Goal: Task Accomplishment & Management: Manage account settings

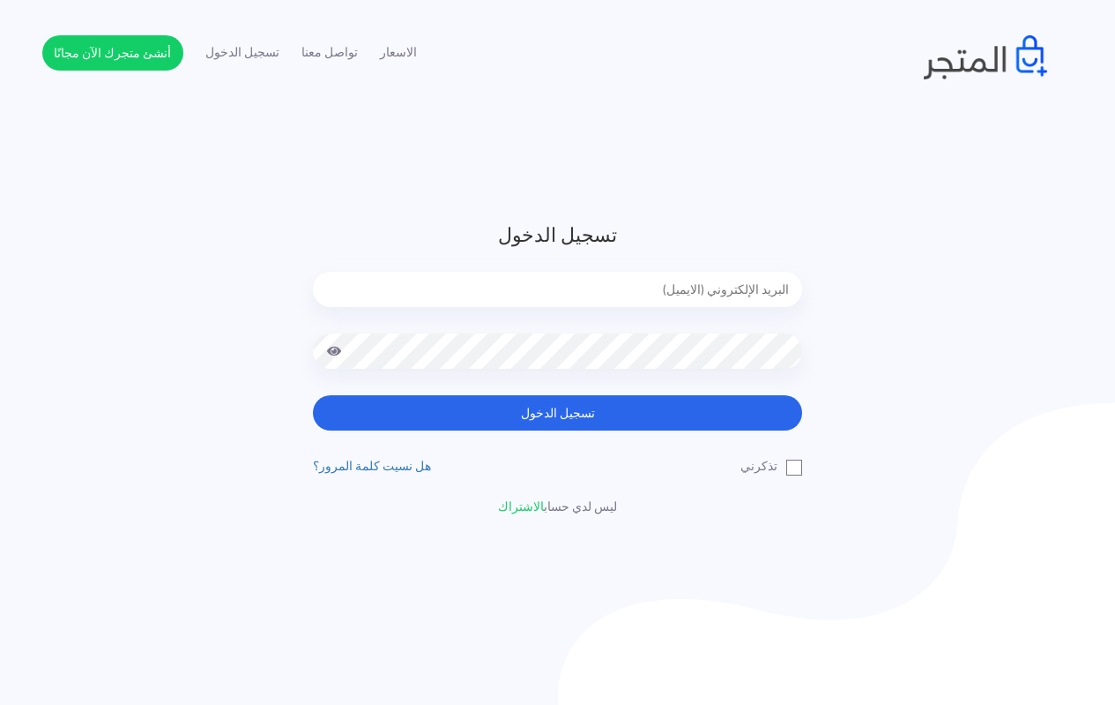
click at [641, 280] on input "email" at bounding box center [557, 289] width 489 height 35
type input "techtonic4solutions@gmail.com"
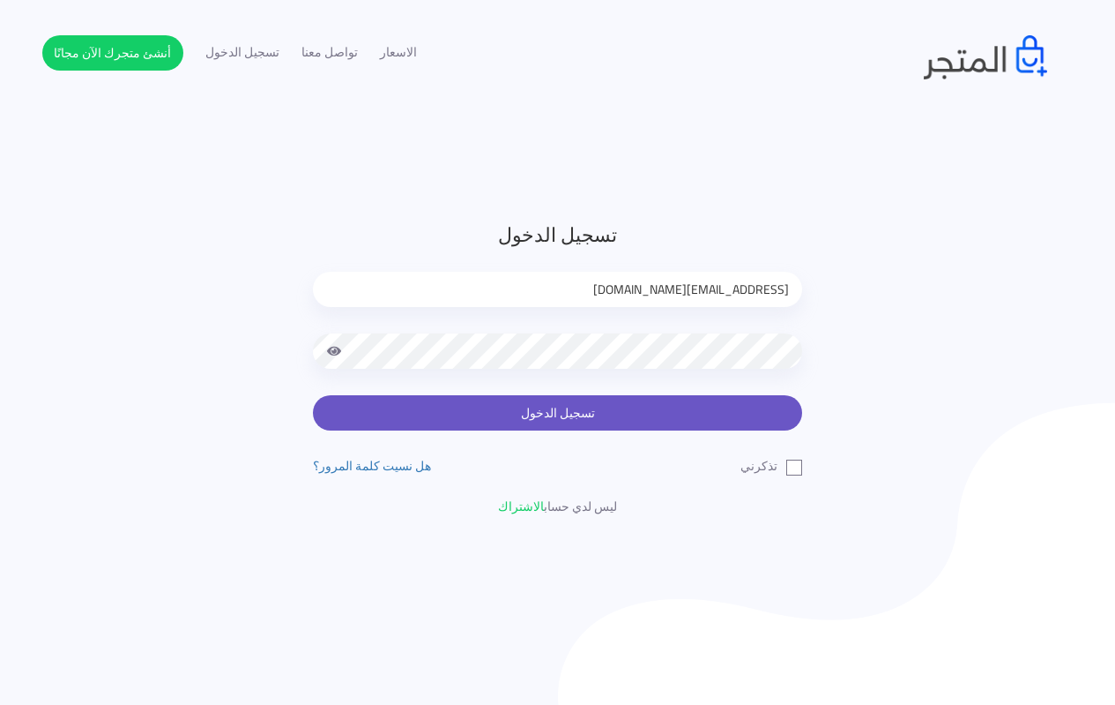
click at [534, 399] on button "تسجيل الدخول" at bounding box center [557, 412] width 489 height 35
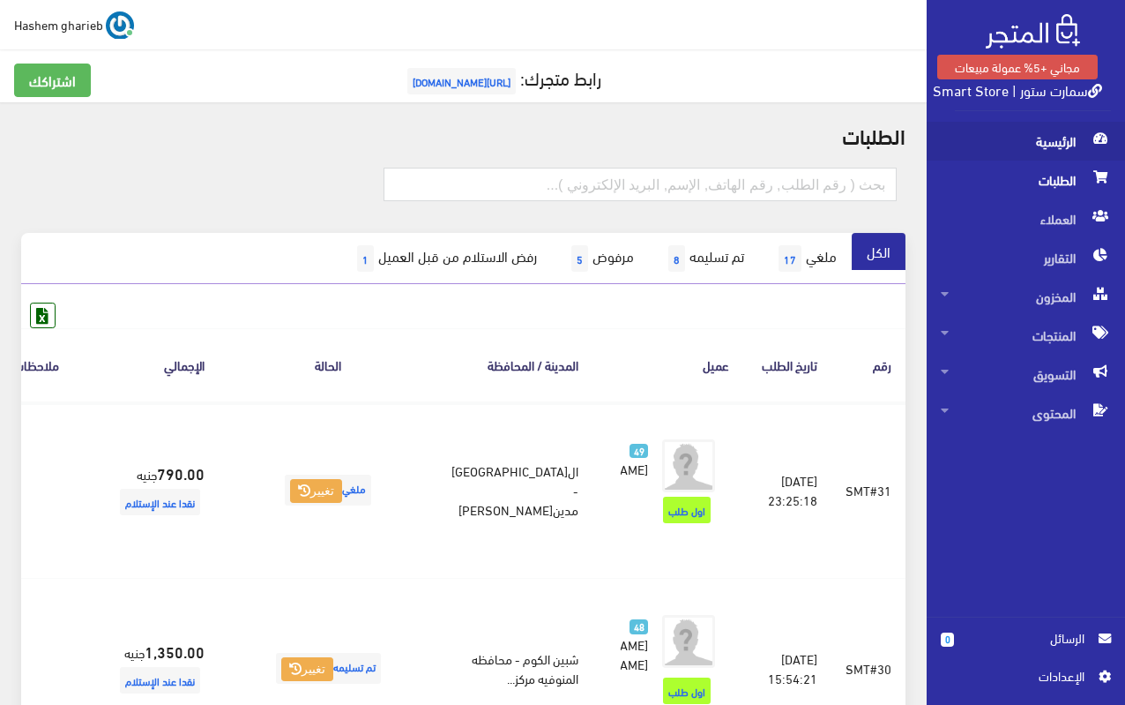
click at [1046, 146] on span "الرئيسية" at bounding box center [1026, 141] width 170 height 39
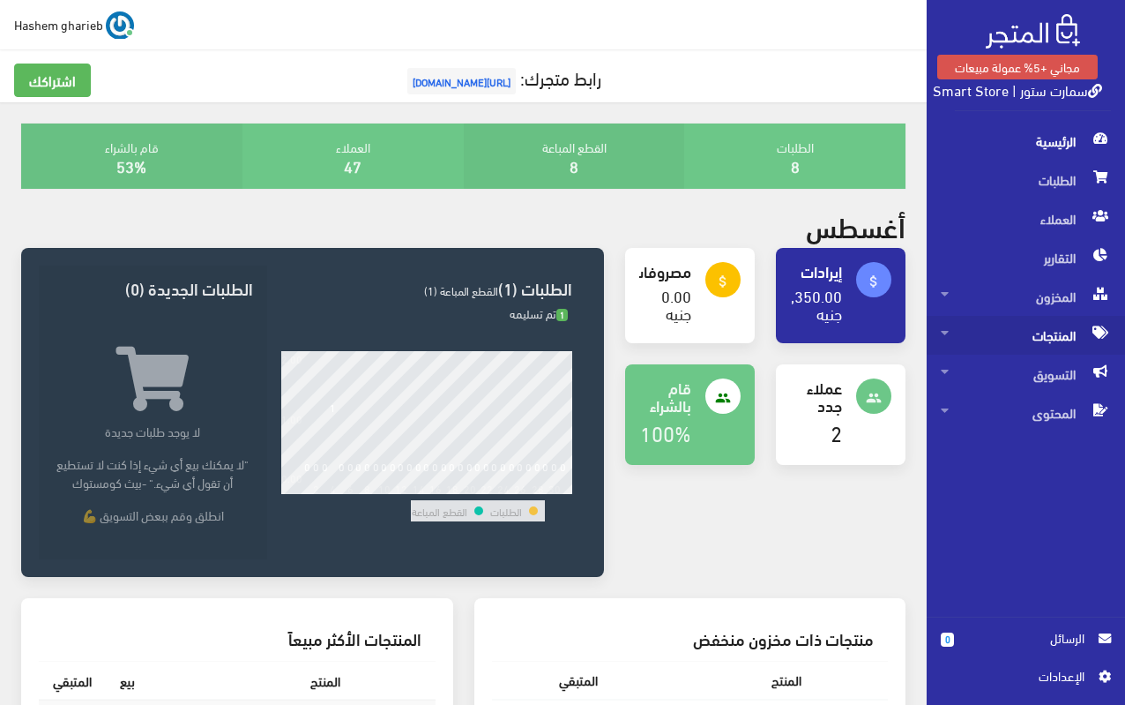
click at [1017, 338] on span "المنتجات" at bounding box center [1026, 335] width 170 height 39
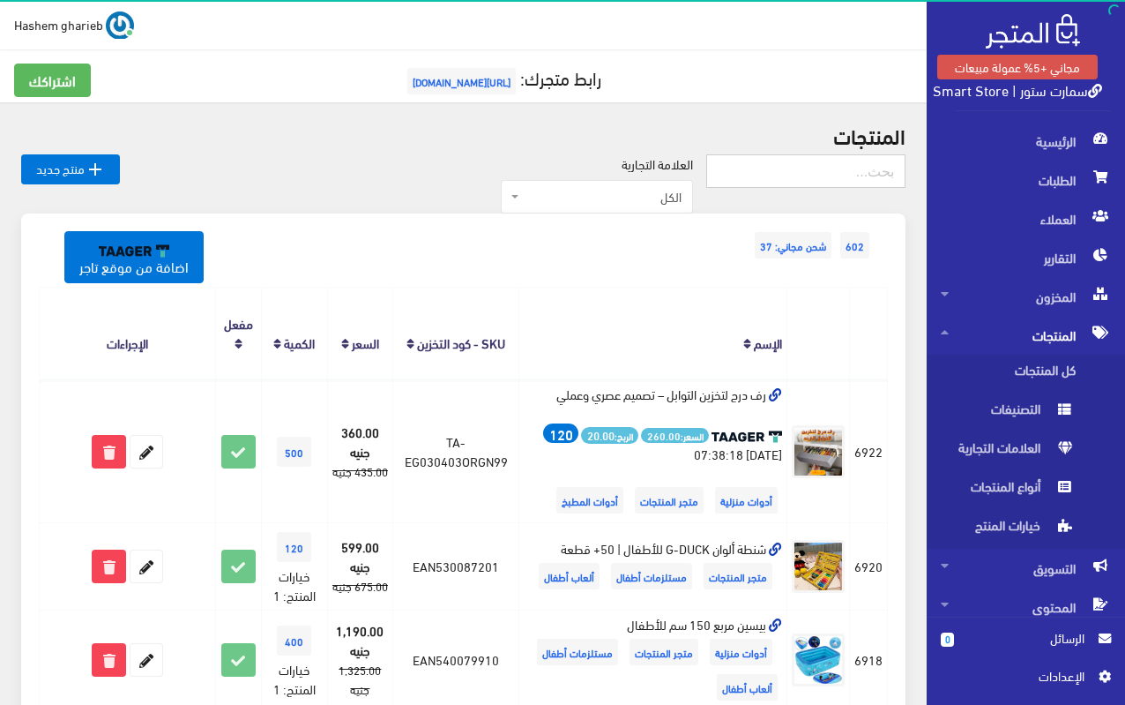
click at [809, 170] on input "text" at bounding box center [805, 171] width 199 height 34
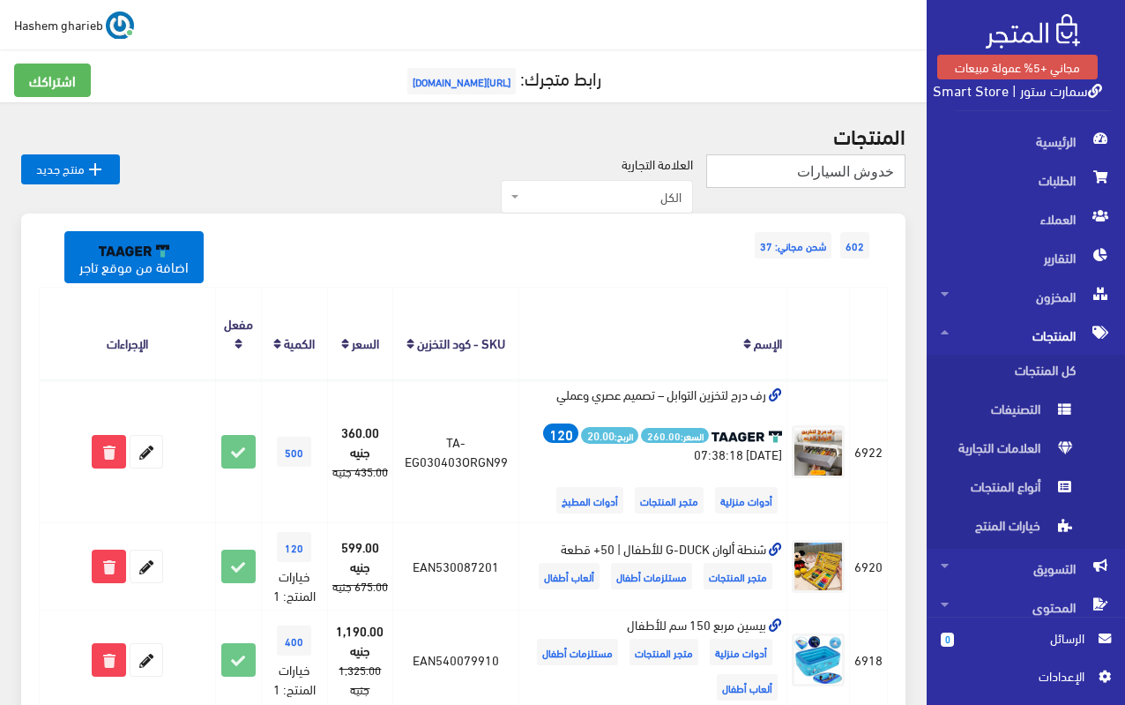
type input "خدوش السيارات"
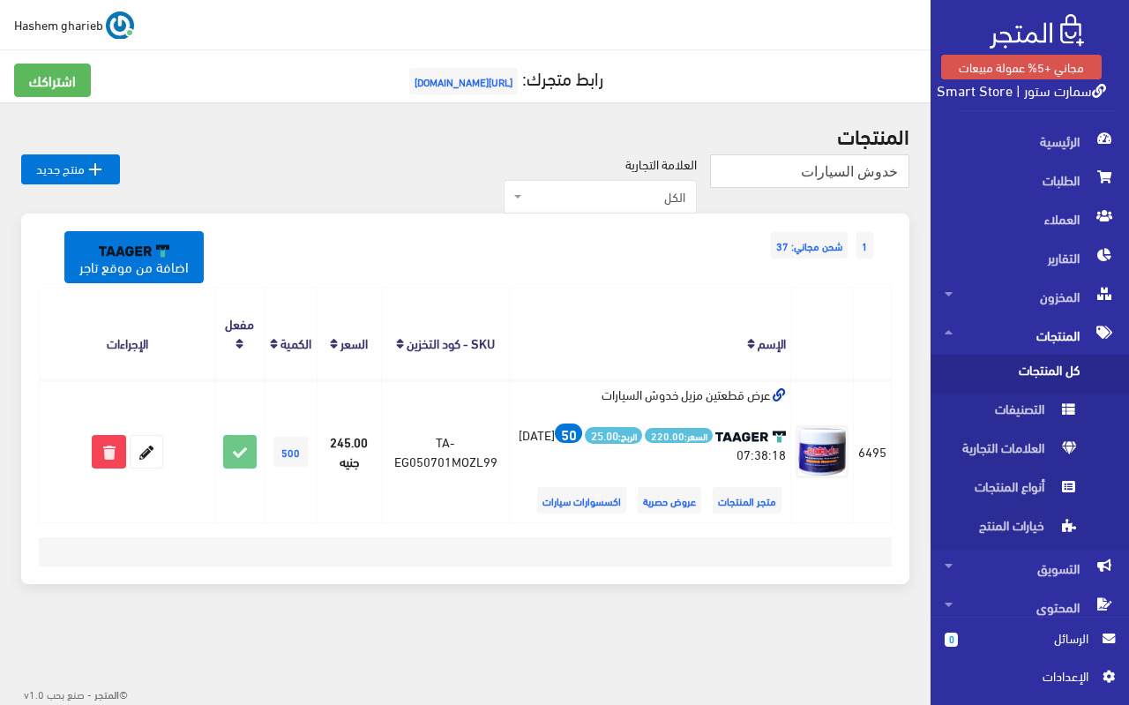
click at [467, 86] on span "[URL][DOMAIN_NAME]" at bounding box center [463, 81] width 108 height 26
click at [138, 241] on link "اضافة من موقع تاجر" at bounding box center [133, 256] width 139 height 51
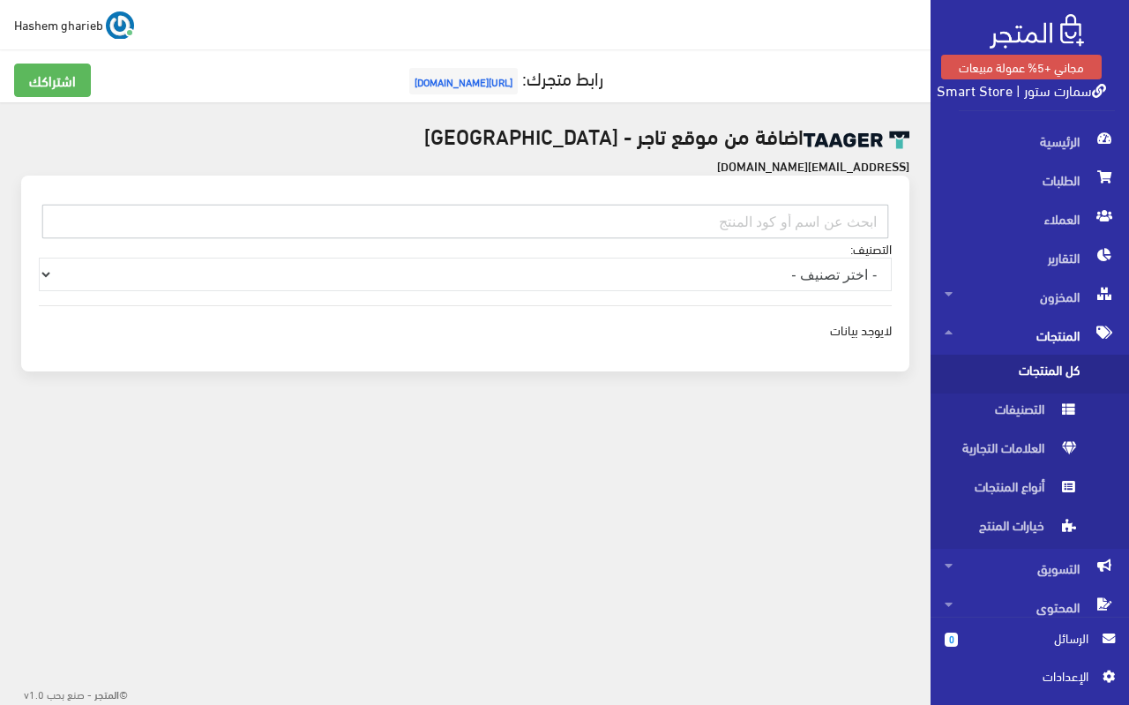
click at [734, 213] on input "text" at bounding box center [465, 222] width 846 height 34
paste input "030107OM0099"
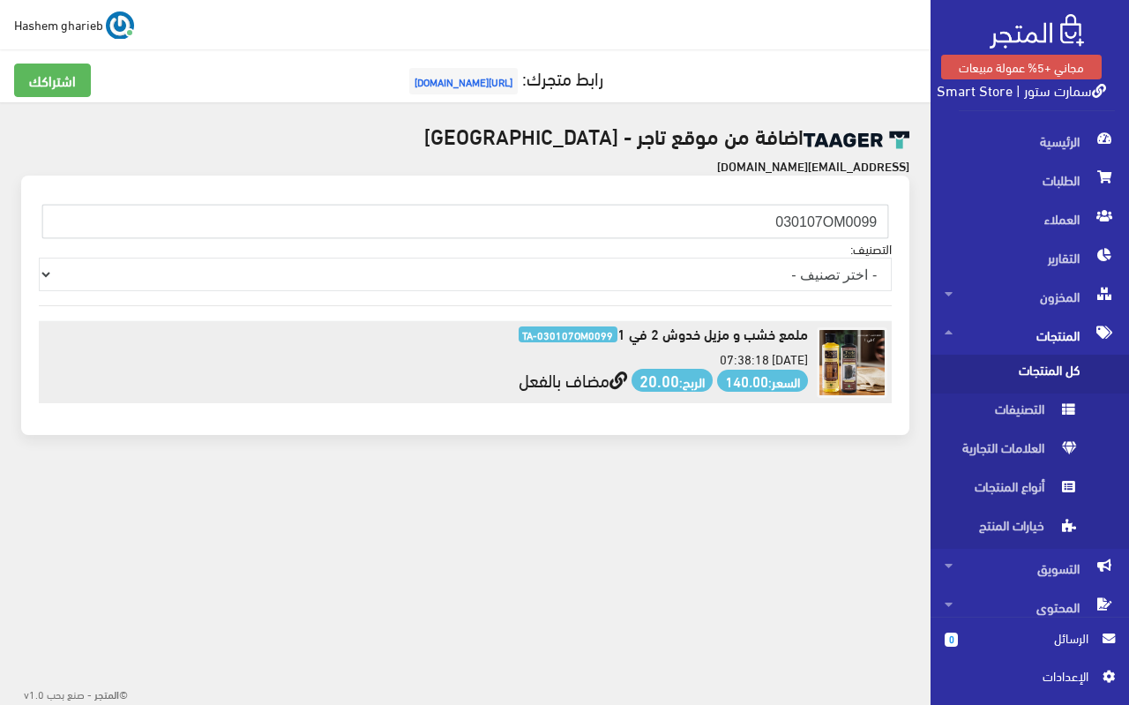
click at [578, 386] on link "مضاف بالفعل" at bounding box center [572, 378] width 108 height 33
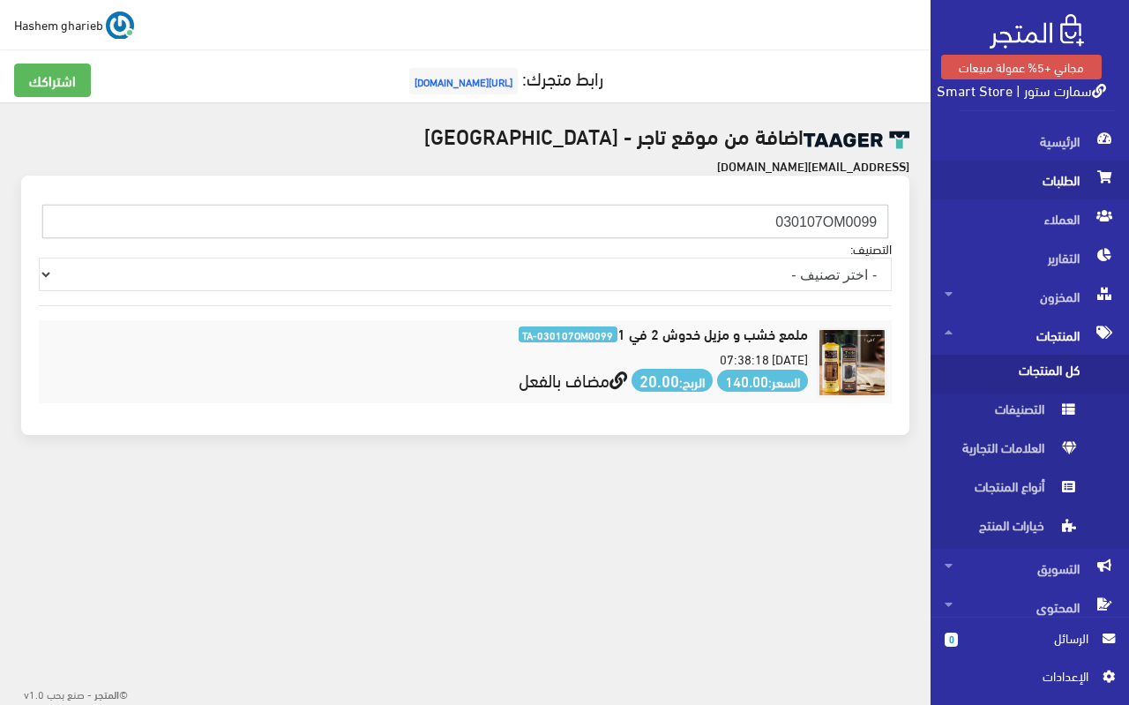
drag, startPoint x: 741, startPoint y: 227, endPoint x: 935, endPoint y: 193, distance: 196.9
click at [935, 193] on div "مجاني +5% عمولة مبيعات سمارت ستور | Smart Store الرئيسية الطلبات 0 " at bounding box center [564, 266] width 1129 height 533
paste input "EG030501SU99CONS33"
type input "EG030501SU99CONS33"
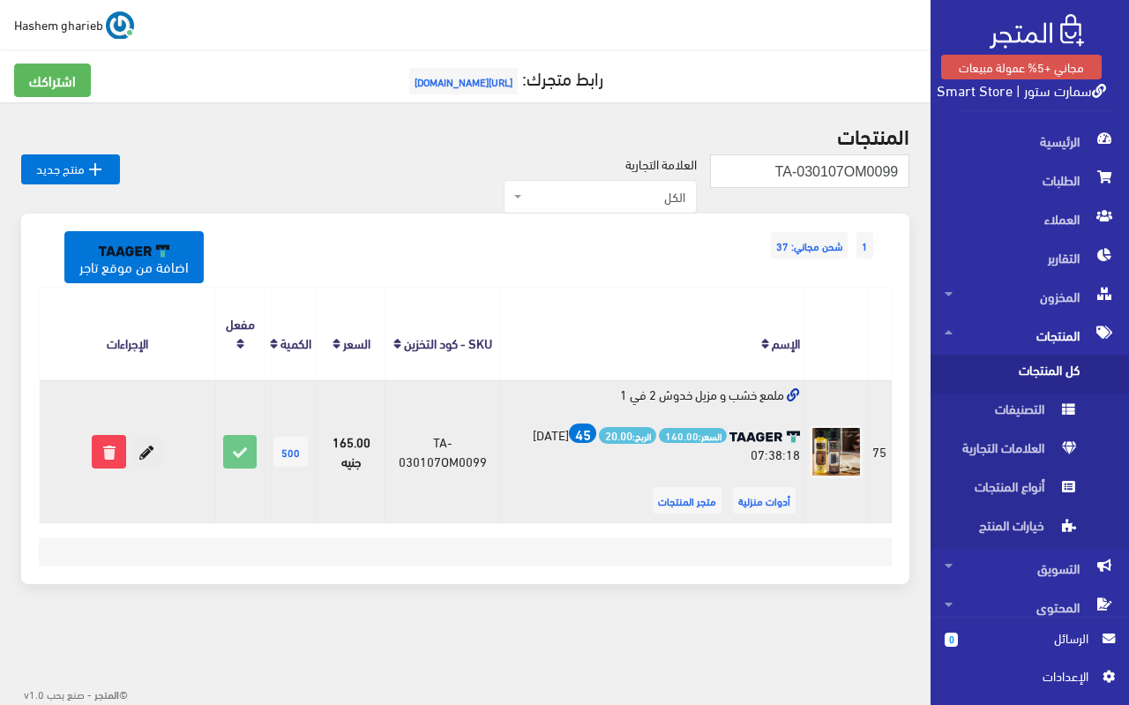
click at [148, 448] on icon at bounding box center [146, 452] width 32 height 32
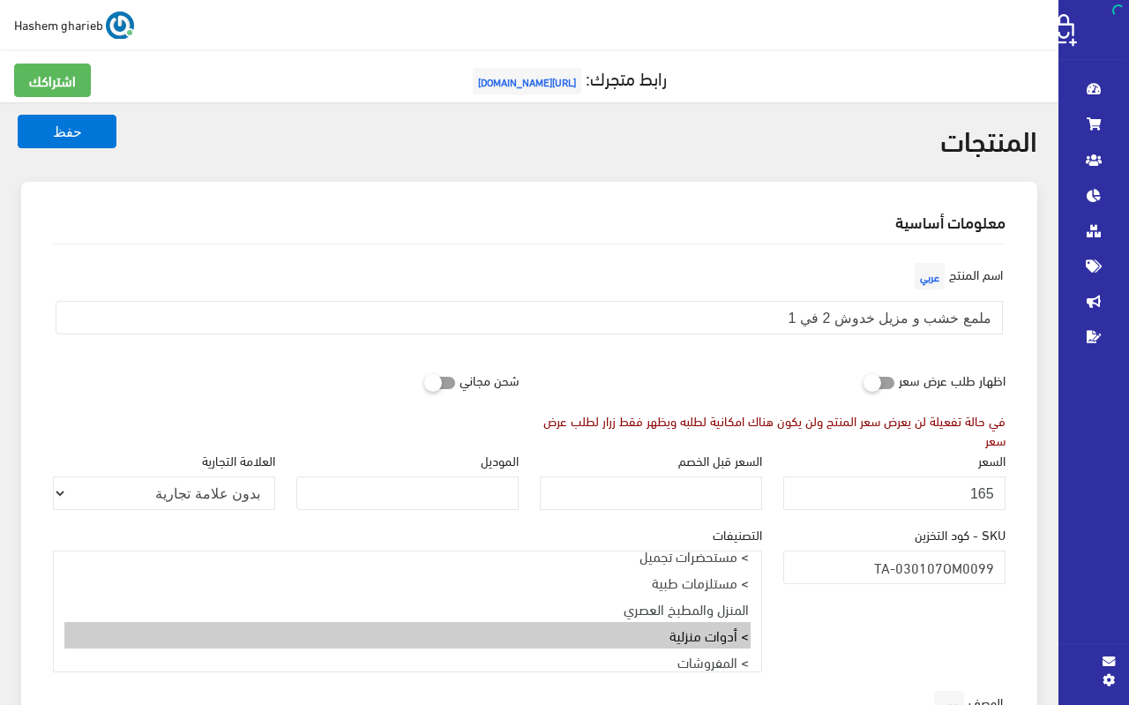
select select
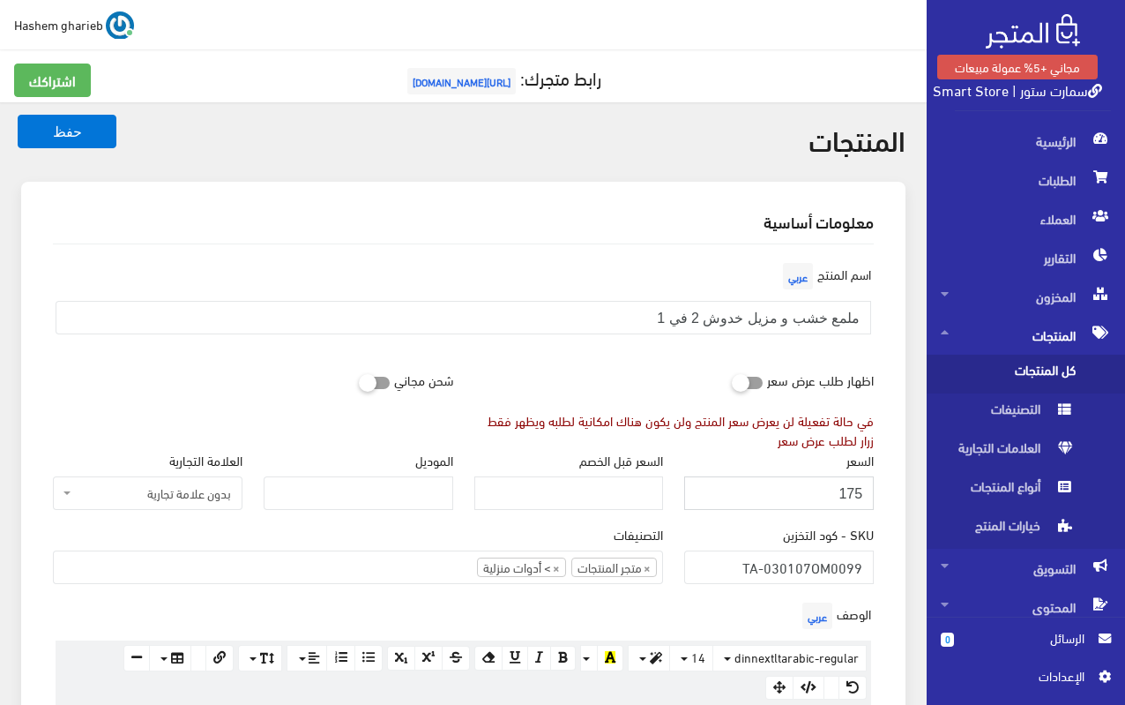
type input "175"
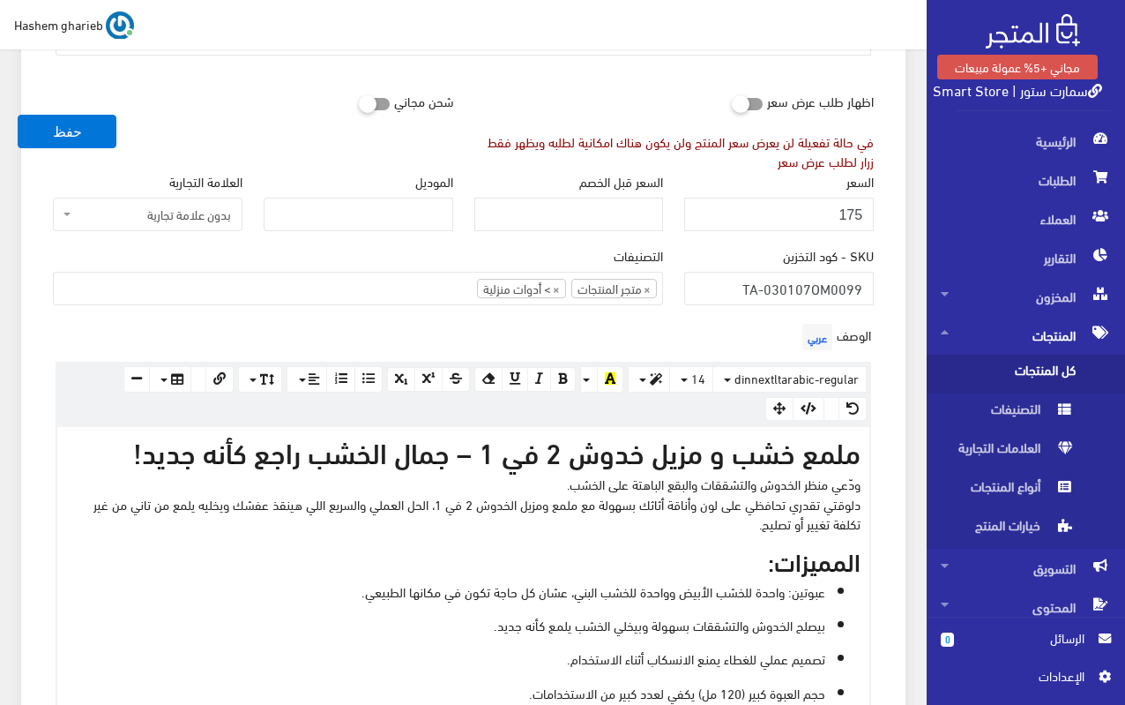
scroll to position [353, 0]
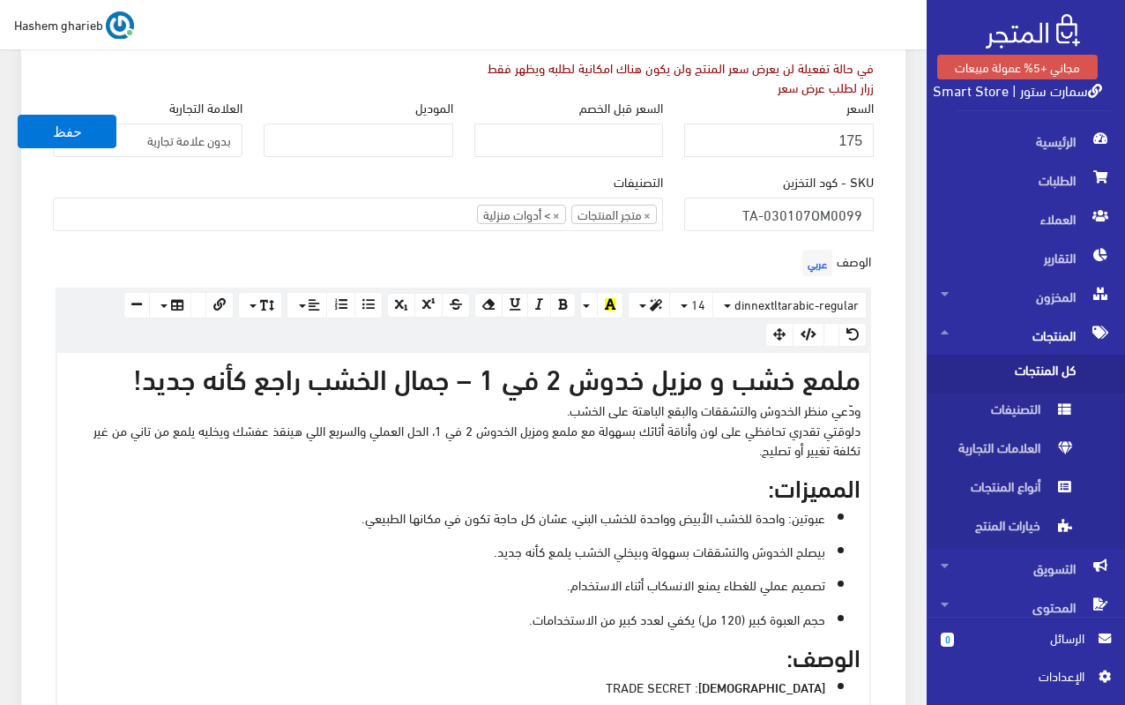
click at [352, 215] on ul "× متجر المنتجات × > أدوات منزلية" at bounding box center [358, 212] width 608 height 28
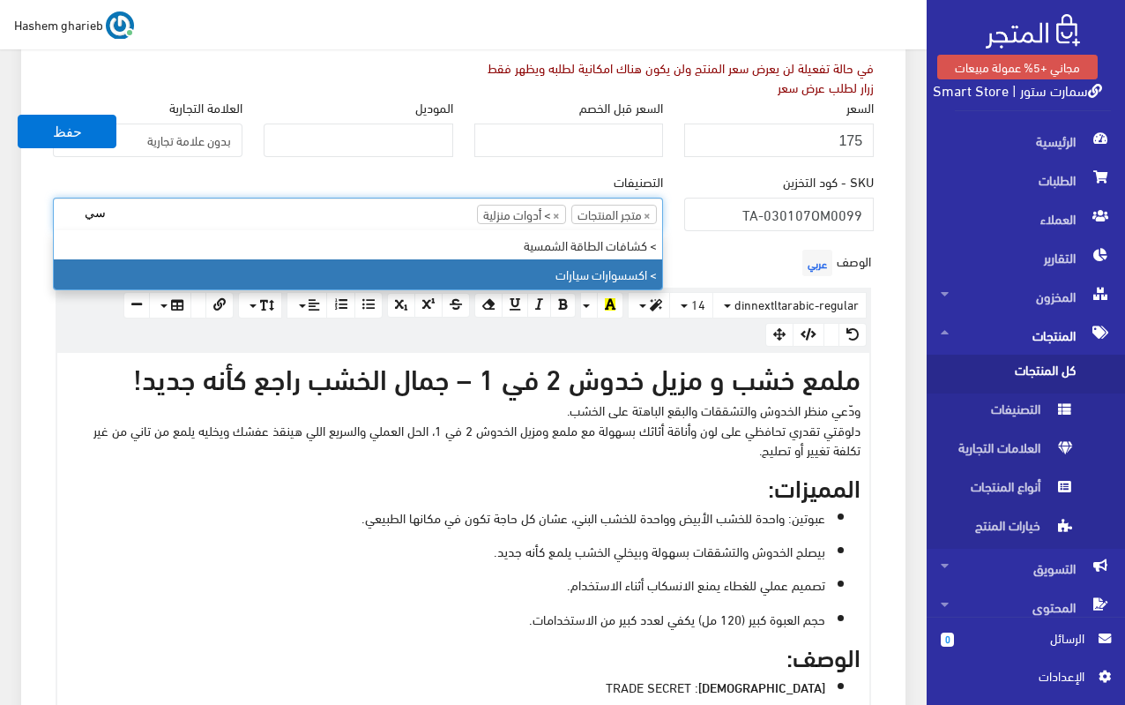
type input "سي"
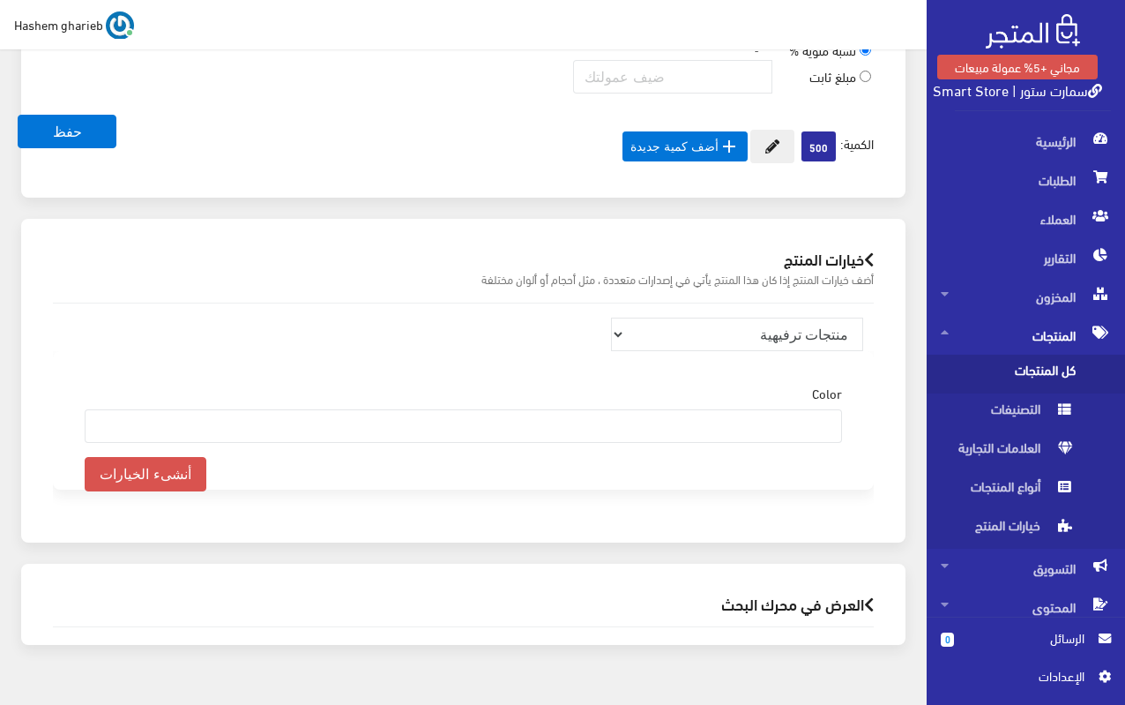
scroll to position [1929, 0]
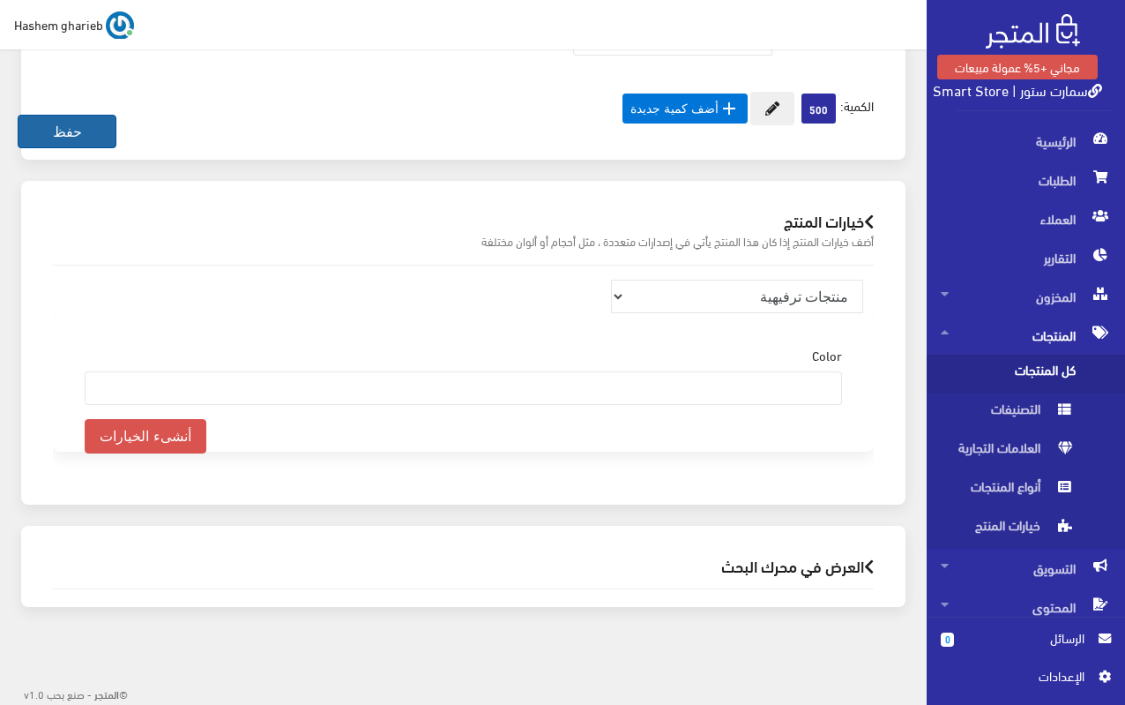
click at [75, 138] on button "حفظ" at bounding box center [67, 132] width 99 height 34
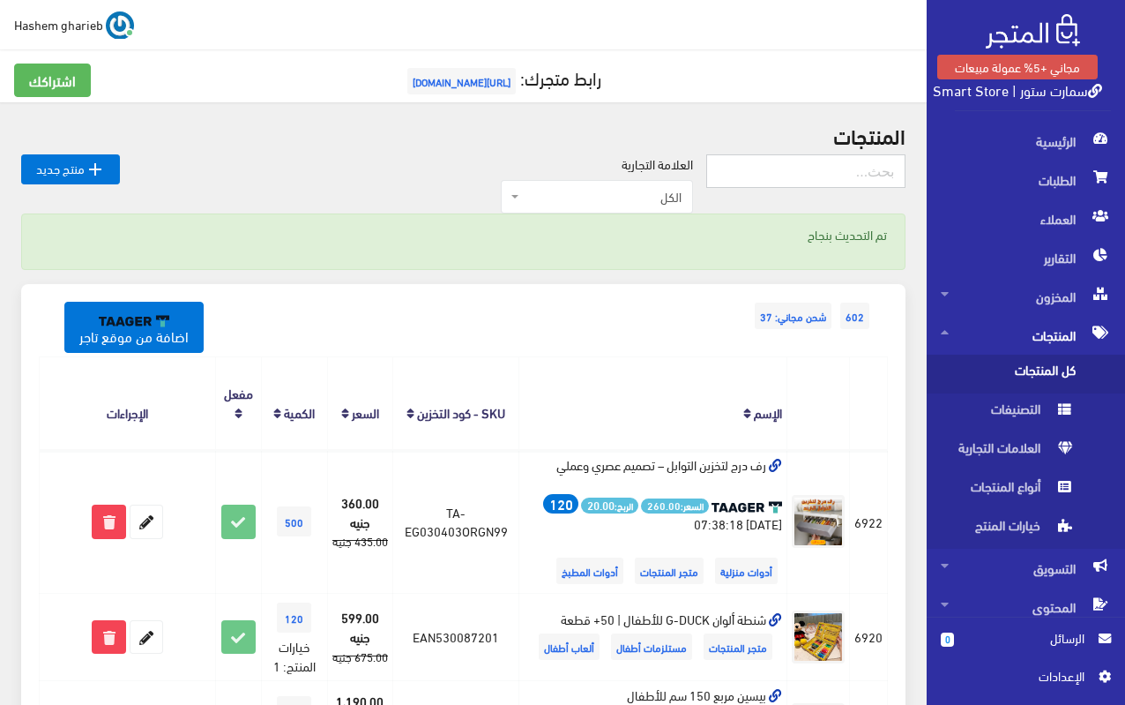
click at [831, 171] on input "text" at bounding box center [805, 171] width 199 height 34
paste input "عرض قطعتين مزيل خدوش السيارات"
type input "عرض قطعتين مزيل خدوش السيارات"
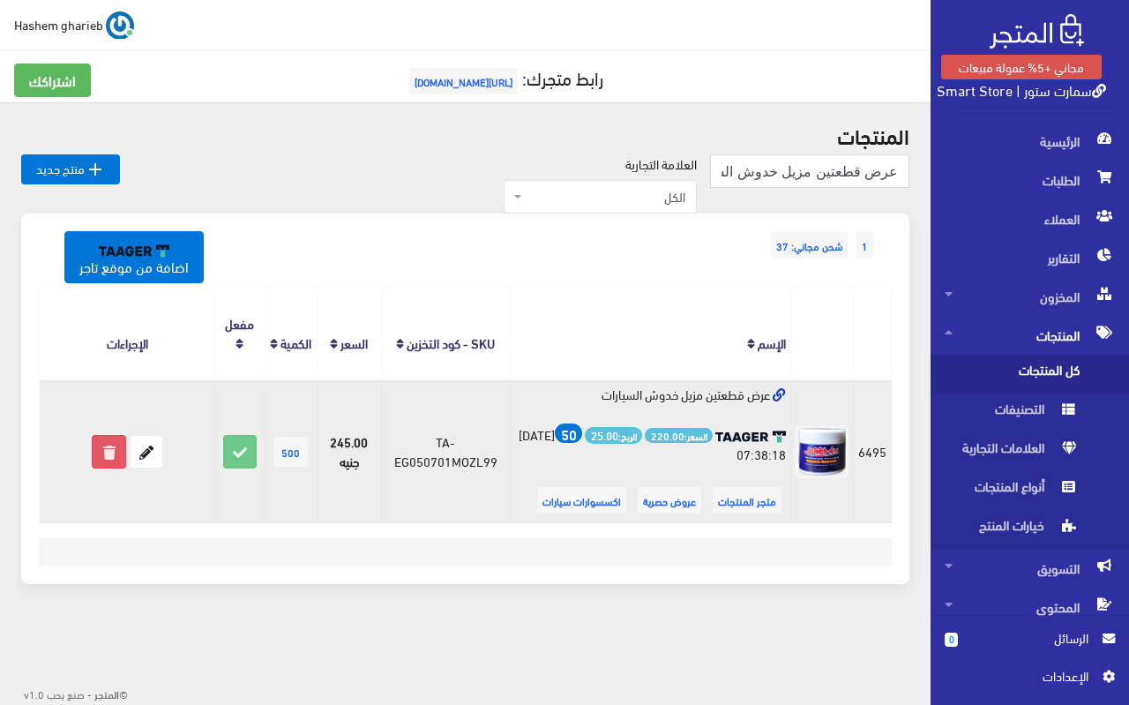
click at [103, 452] on icon at bounding box center [109, 452] width 32 height 32
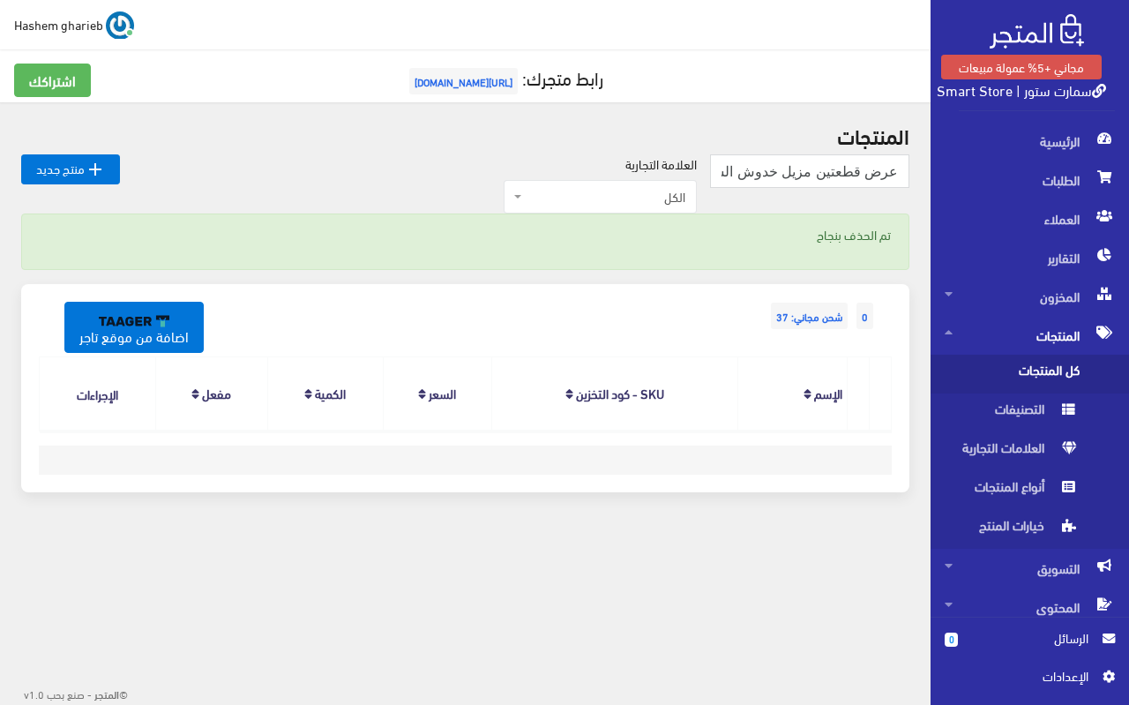
click at [1035, 373] on span "كل المنتجات" at bounding box center [1011, 373] width 134 height 39
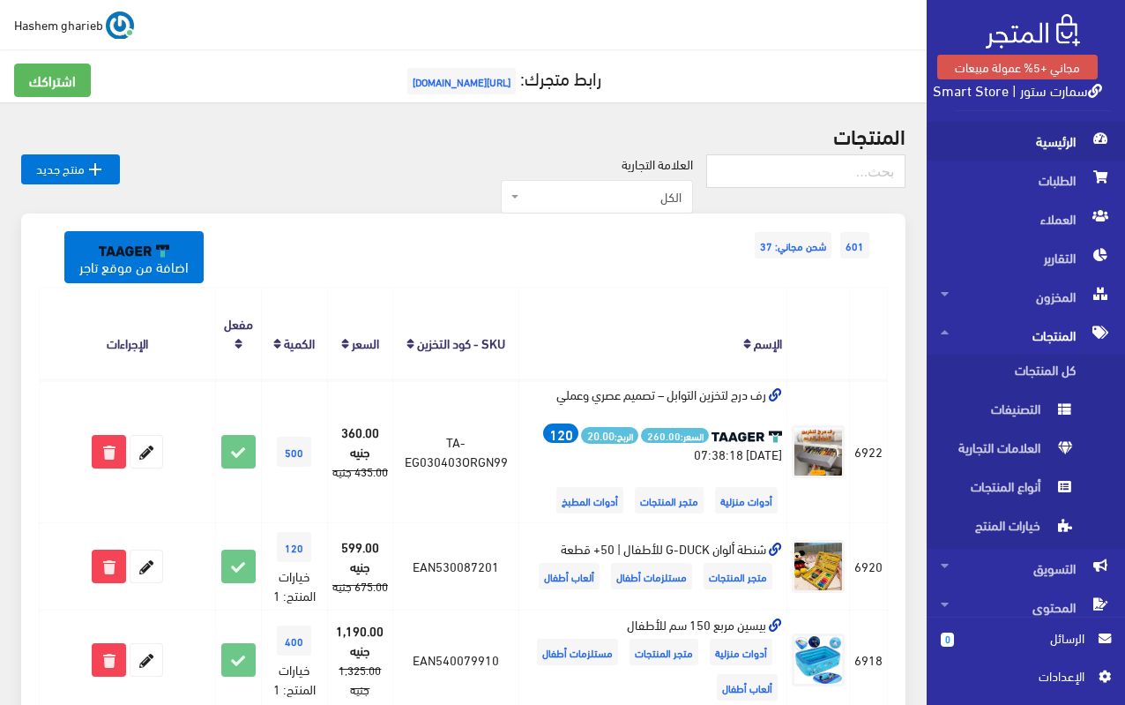
click at [1057, 145] on span "الرئيسية" at bounding box center [1026, 141] width 170 height 39
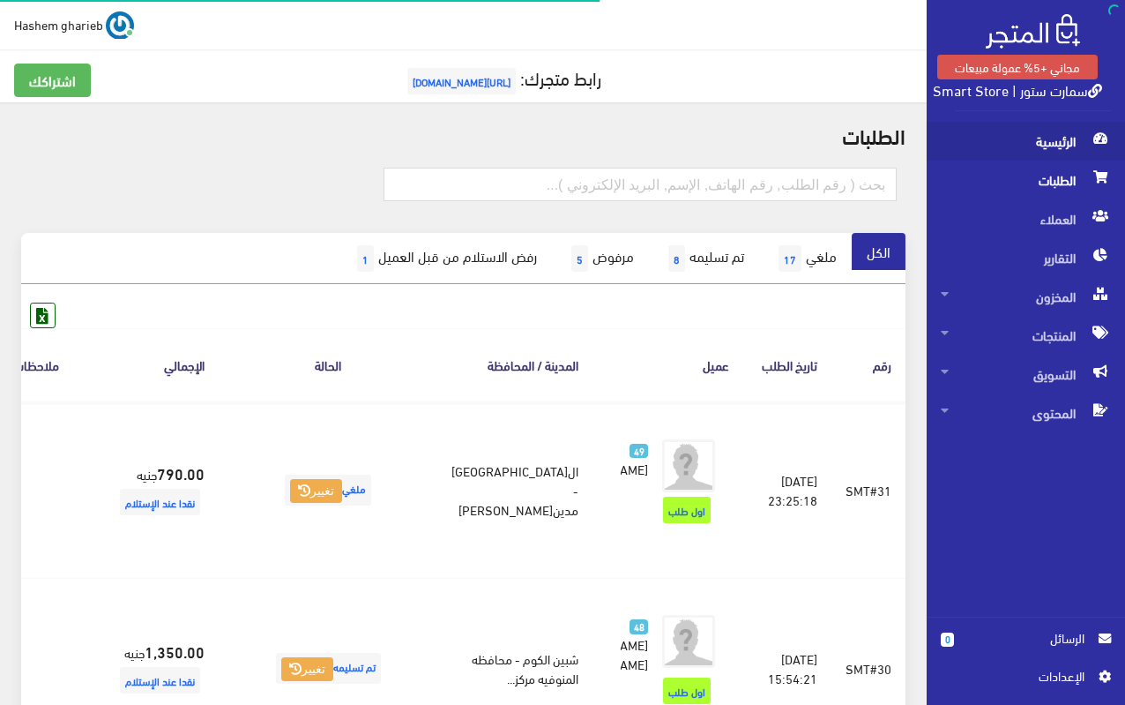
click at [1053, 147] on span "الرئيسية" at bounding box center [1026, 141] width 170 height 39
